Goal: Task Accomplishment & Management: Use online tool/utility

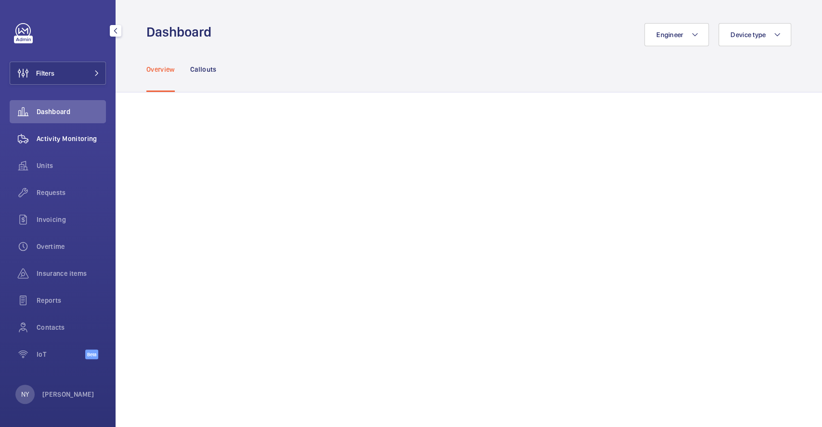
click at [41, 129] on div "Activity Monitoring" at bounding box center [58, 138] width 96 height 23
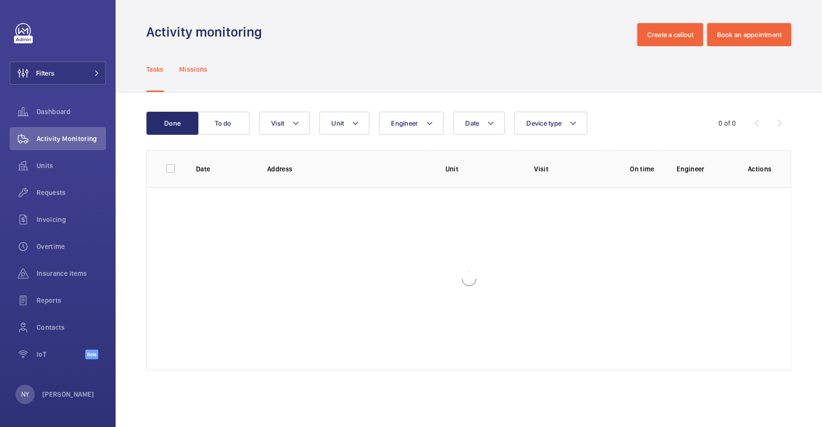
click at [191, 67] on p "Missions" at bounding box center [193, 69] width 28 height 10
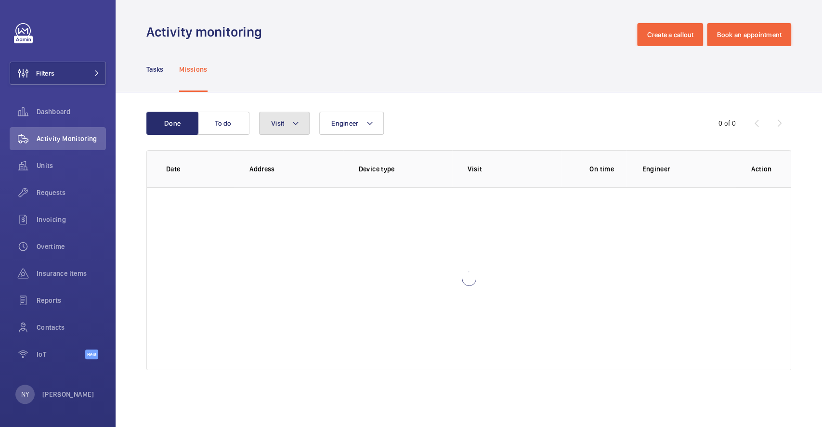
click at [289, 124] on button "Visit" at bounding box center [284, 123] width 51 height 23
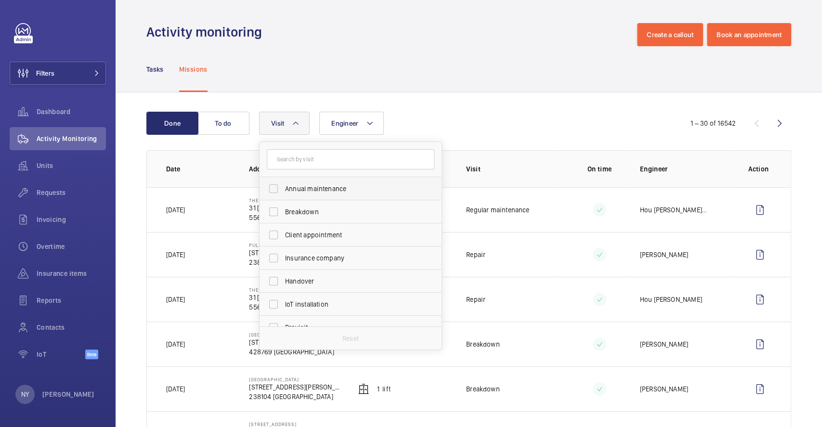
click at [311, 181] on label "Annual maintenance" at bounding box center [342, 188] width 167 height 23
click at [283, 181] on input "Annual maintenance" at bounding box center [273, 188] width 19 height 19
checkbox input "true"
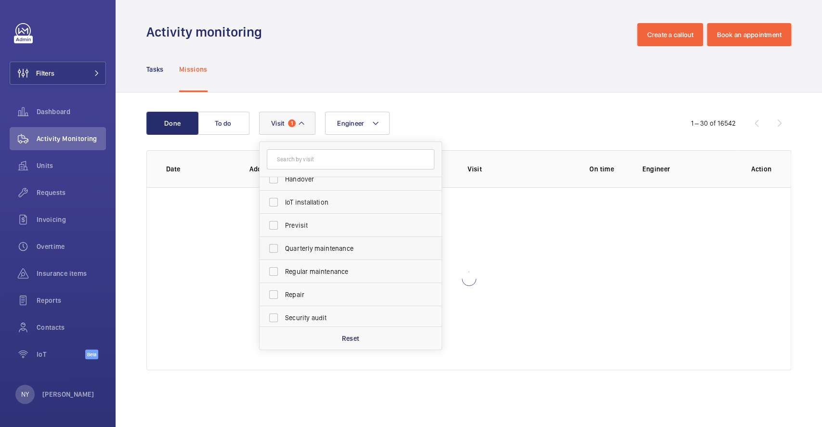
scroll to position [151, 0]
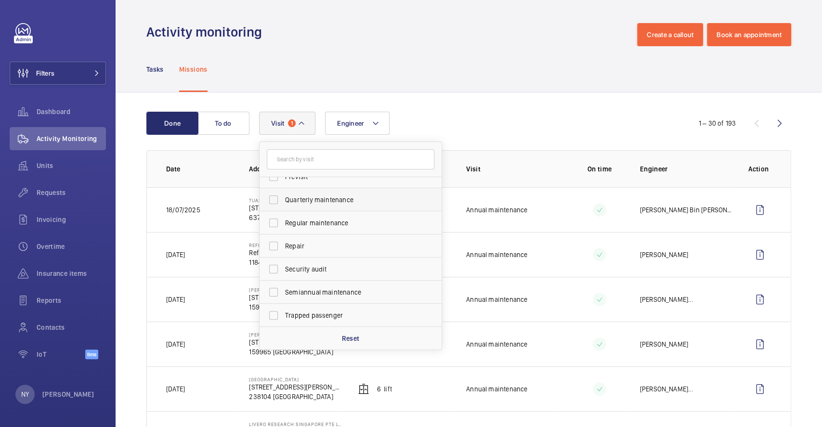
click at [321, 205] on label "Quarterly maintenance" at bounding box center [342, 199] width 167 height 23
click at [283, 205] on input "Quarterly maintenance" at bounding box center [273, 199] width 19 height 19
checkbox input "true"
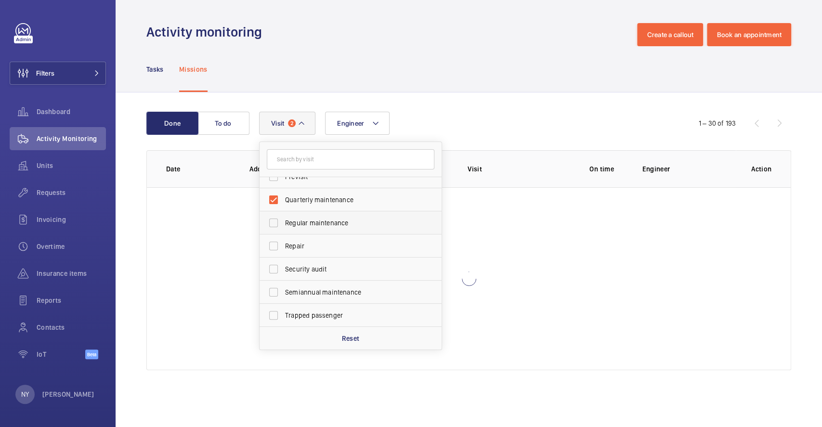
click at [327, 222] on span "Regular maintenance" at bounding box center [351, 223] width 132 height 10
click at [283, 222] on input "Regular maintenance" at bounding box center [273, 222] width 19 height 19
checkbox input "true"
click at [343, 290] on span "Semiannual maintenance" at bounding box center [351, 292] width 132 height 10
click at [283, 290] on input "Semiannual maintenance" at bounding box center [273, 291] width 19 height 19
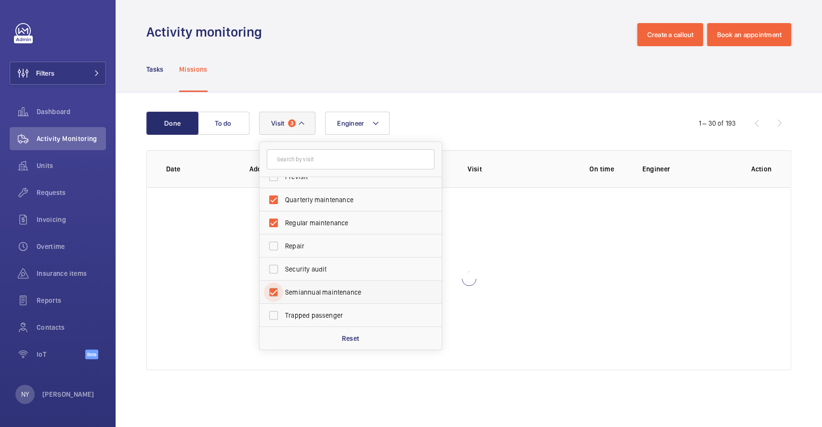
checkbox input "true"
click at [486, 88] on div "Tasks Missions" at bounding box center [468, 69] width 644 height 46
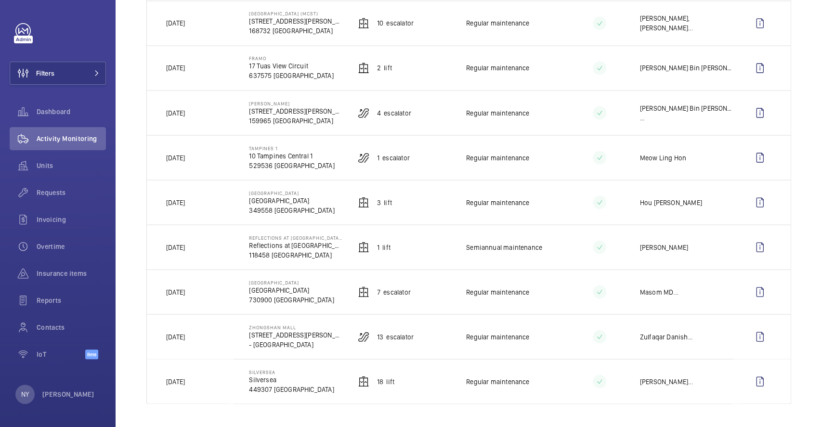
scroll to position [1131, 0]
drag, startPoint x: 244, startPoint y: 329, endPoint x: 327, endPoint y: 328, distance: 83.7
click at [327, 328] on td "Zhongshan Mall [STREET_ADDRESS][PERSON_NAME]" at bounding box center [287, 336] width 108 height 45
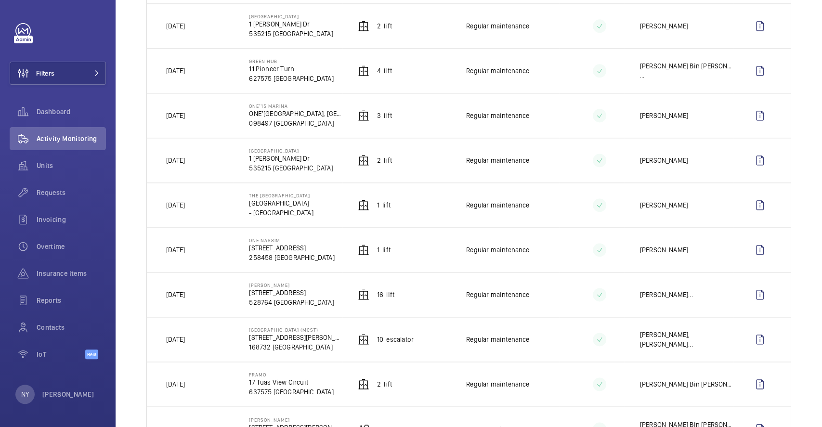
scroll to position [746, 0]
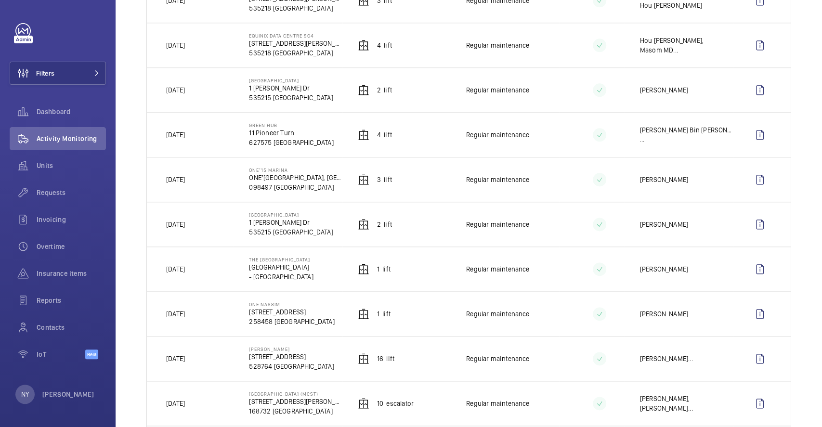
click at [186, 218] on td "[DATE]" at bounding box center [190, 224] width 87 height 45
drag, startPoint x: 175, startPoint y: 226, endPoint x: 188, endPoint y: 171, distance: 56.3
click at [185, 225] on p "[DATE]" at bounding box center [175, 224] width 19 height 10
drag, startPoint x: 184, startPoint y: 89, endPoint x: 208, endPoint y: 90, distance: 24.1
click at [208, 90] on td "[DATE]" at bounding box center [190, 89] width 87 height 45
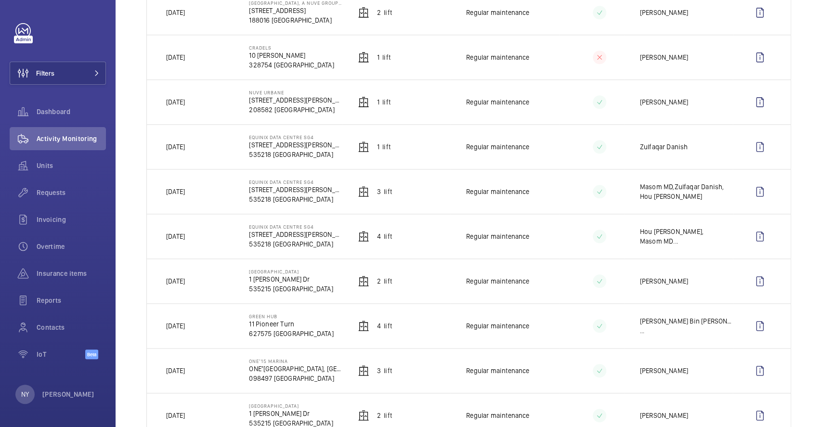
scroll to position [554, 0]
drag, startPoint x: 178, startPoint y: 150, endPoint x: 206, endPoint y: 150, distance: 28.4
click at [206, 150] on td "[DATE]" at bounding box center [190, 148] width 87 height 45
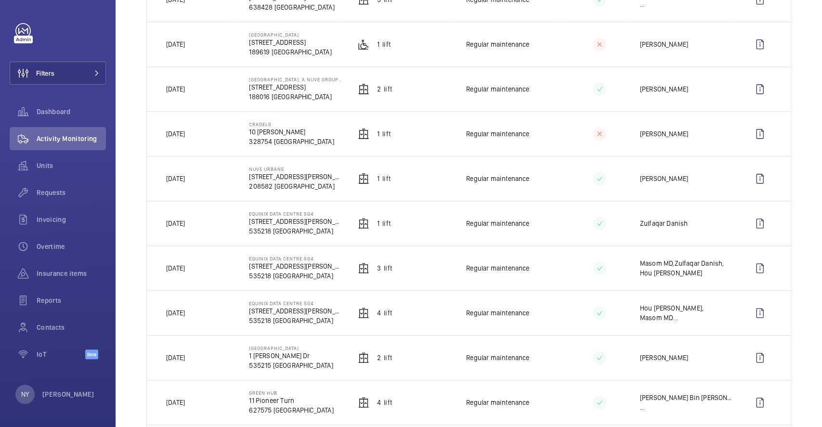
scroll to position [361, 0]
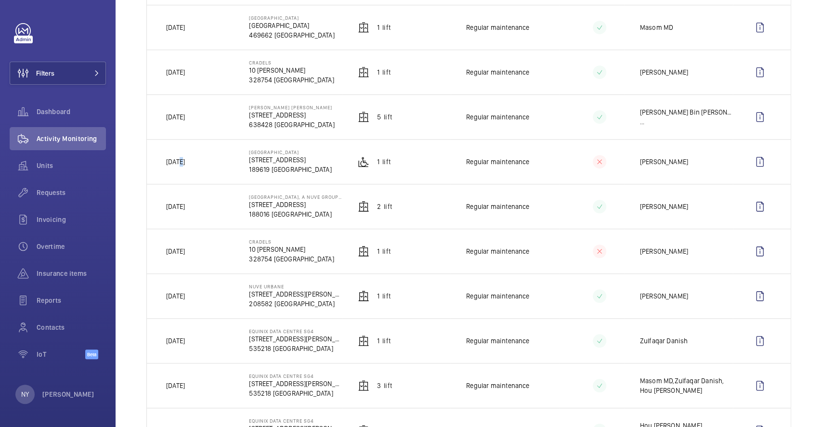
drag, startPoint x: 181, startPoint y: 166, endPoint x: 195, endPoint y: 165, distance: 14.5
click at [195, 165] on td "[DATE]" at bounding box center [190, 161] width 87 height 45
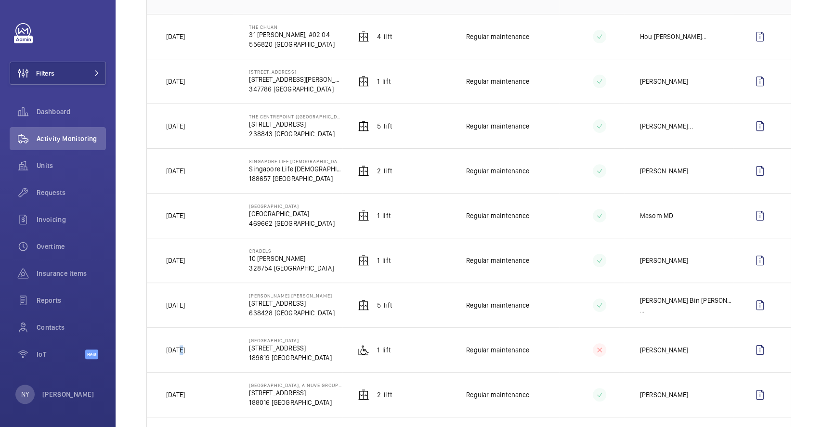
scroll to position [169, 0]
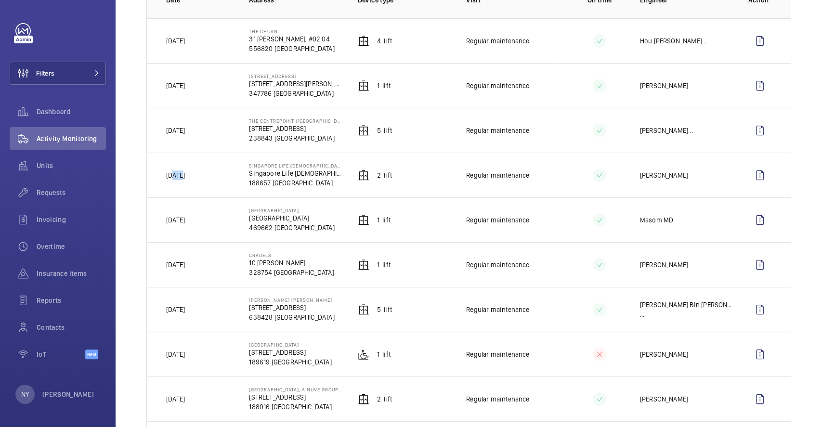
drag, startPoint x: 173, startPoint y: 171, endPoint x: 187, endPoint y: 171, distance: 14.0
click at [187, 171] on td "[DATE]" at bounding box center [190, 175] width 87 height 45
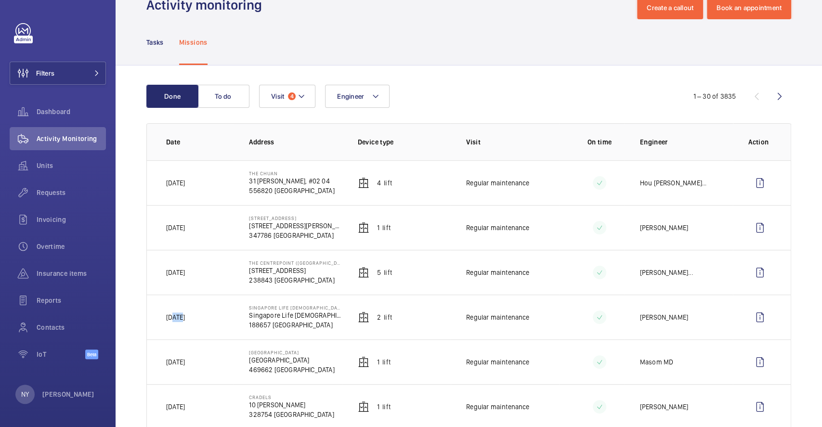
scroll to position [0, 0]
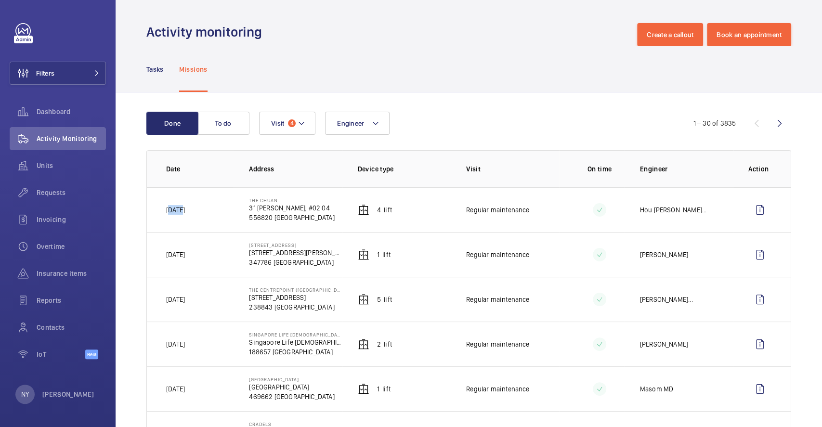
drag, startPoint x: 169, startPoint y: 210, endPoint x: 208, endPoint y: 211, distance: 38.5
click at [208, 211] on td "[DATE]" at bounding box center [190, 209] width 87 height 45
click at [50, 394] on p "[PERSON_NAME]" at bounding box center [68, 394] width 52 height 10
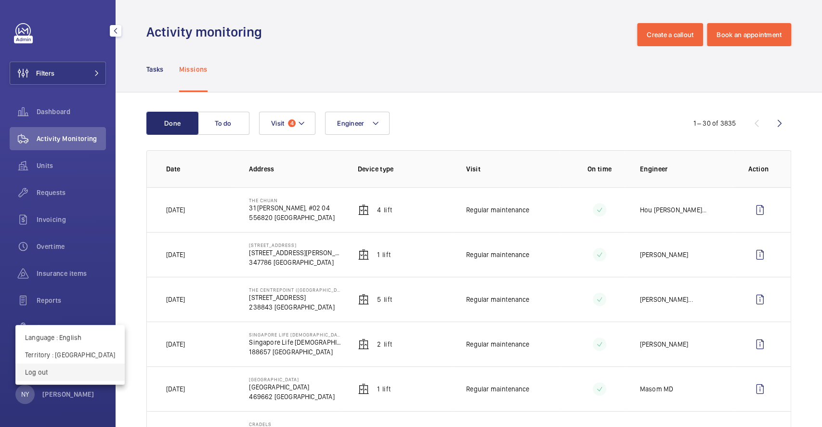
click at [73, 377] on button "Log out" at bounding box center [69, 371] width 109 height 17
